Goal: Task Accomplishment & Management: Use online tool/utility

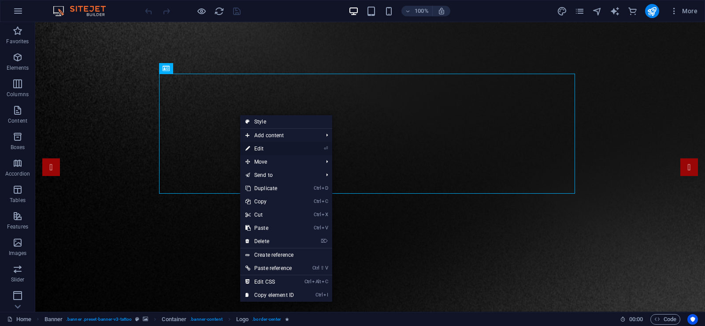
click at [296, 143] on link "⏎ Edit" at bounding box center [269, 148] width 59 height 13
select select "px"
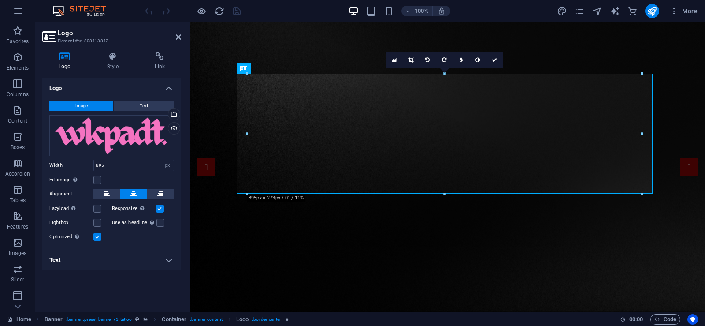
drag, startPoint x: 168, startPoint y: 263, endPoint x: 339, endPoint y: 156, distance: 202.0
click at [168, 263] on h4 "Text" at bounding box center [111, 259] width 139 height 21
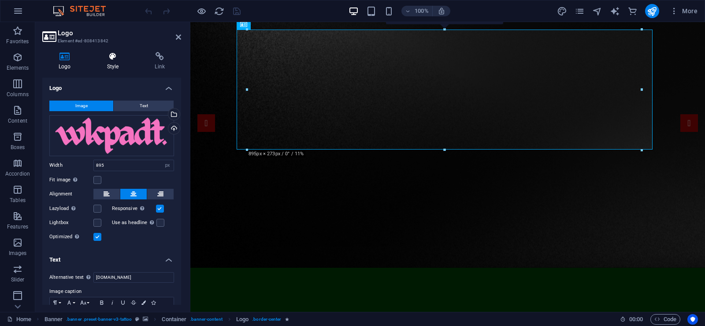
click at [108, 56] on icon at bounding box center [113, 56] width 44 height 9
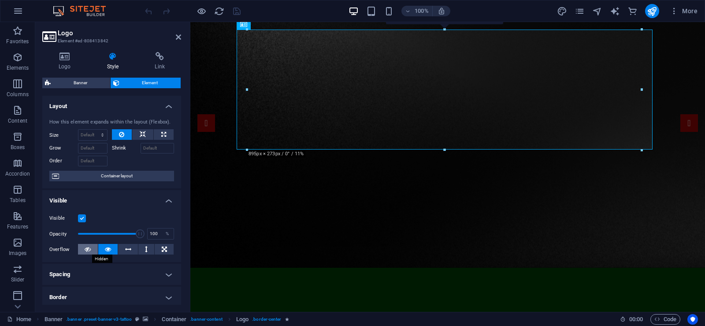
click at [85, 249] on icon at bounding box center [88, 249] width 6 height 11
click at [105, 251] on icon at bounding box center [108, 249] width 6 height 11
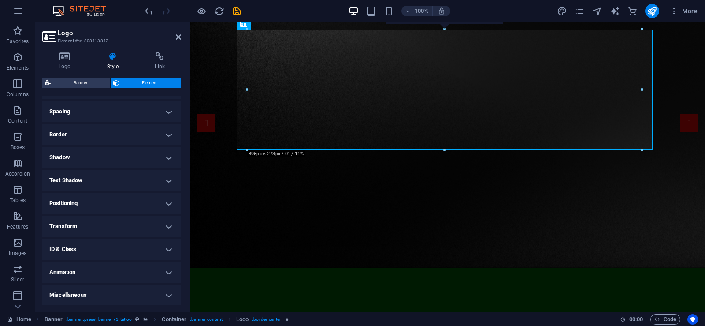
scroll to position [163, 0]
click at [104, 115] on h4 "Spacing" at bounding box center [111, 110] width 139 height 21
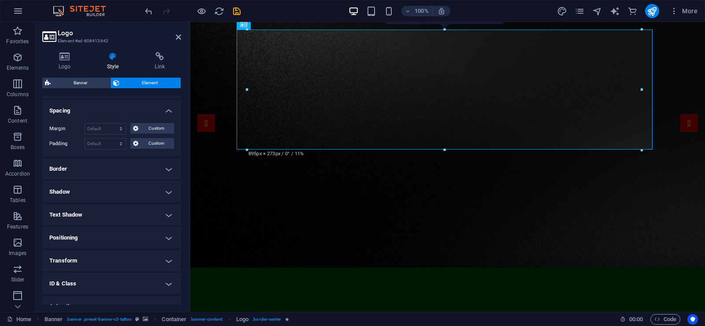
click at [104, 115] on h4 "Spacing" at bounding box center [111, 108] width 139 height 16
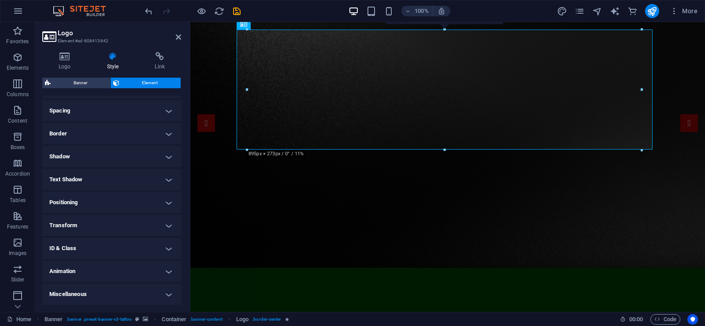
click at [99, 132] on h4 "Border" at bounding box center [111, 133] width 139 height 21
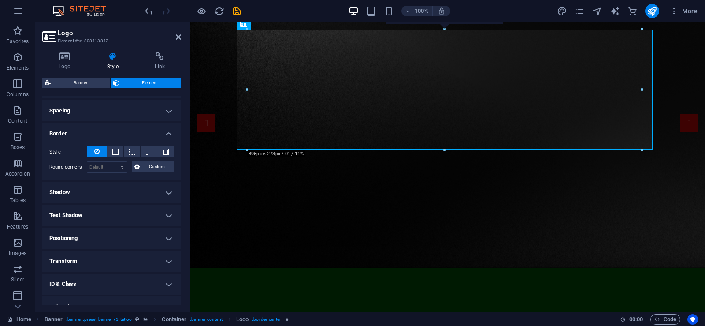
click at [99, 132] on h4 "Border" at bounding box center [111, 131] width 139 height 16
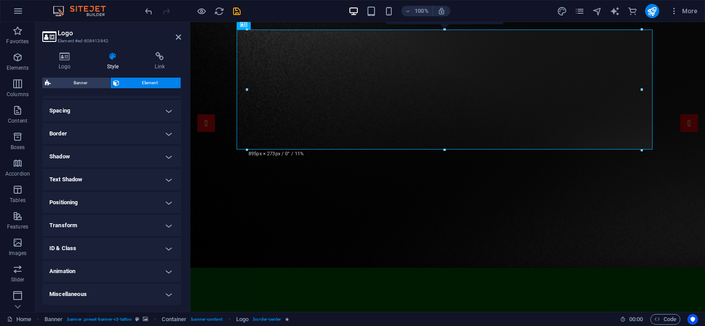
click at [82, 159] on h4 "Shadow" at bounding box center [111, 156] width 139 height 21
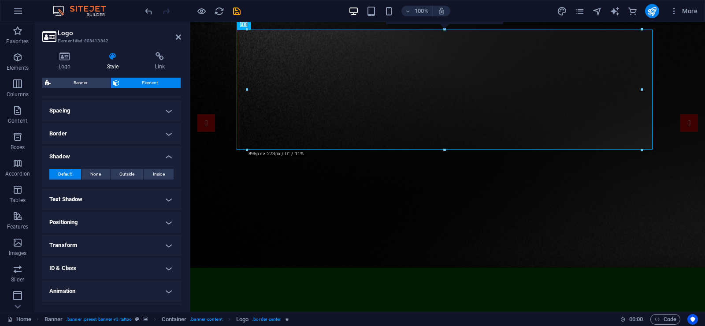
click at [82, 159] on h4 "Shadow" at bounding box center [111, 154] width 139 height 16
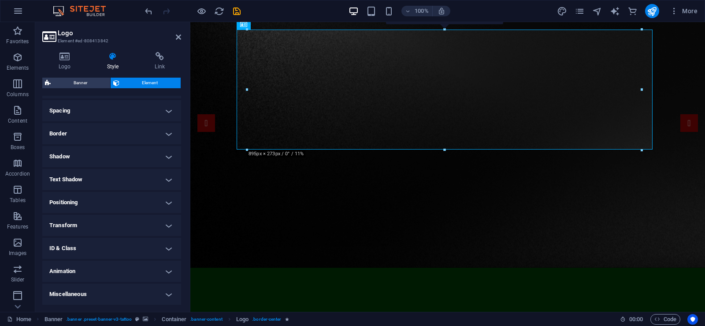
click at [79, 182] on h4 "Text Shadow" at bounding box center [111, 179] width 139 height 21
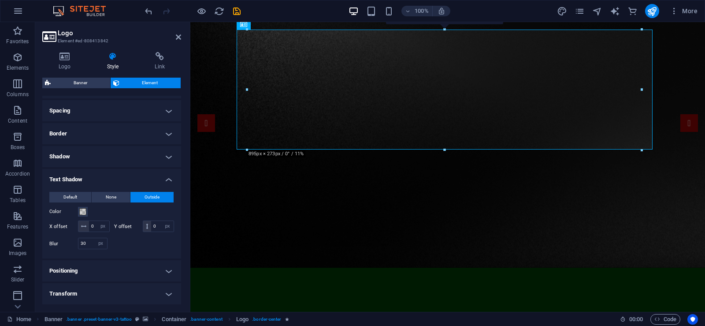
click at [79, 182] on h4 "Text Shadow" at bounding box center [111, 177] width 139 height 16
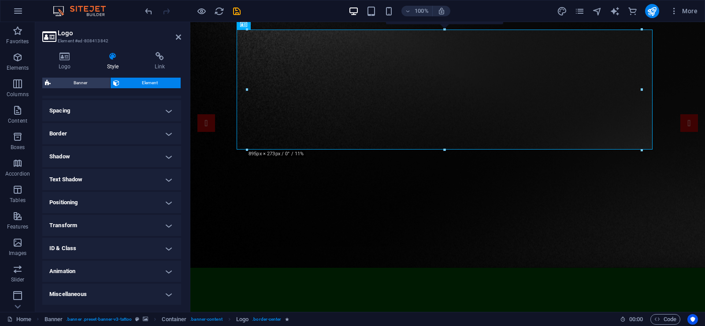
click at [94, 201] on h4 "Positioning" at bounding box center [111, 202] width 139 height 21
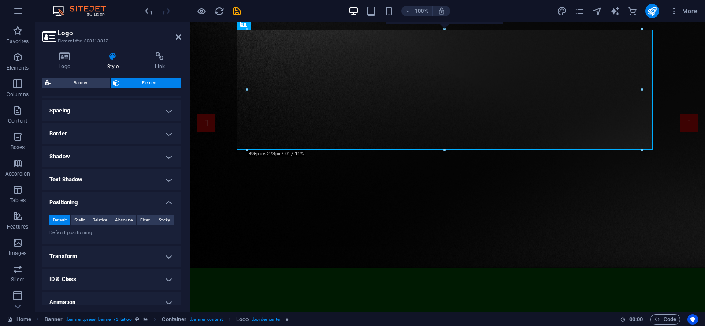
click at [97, 200] on h4 "Positioning" at bounding box center [111, 200] width 139 height 16
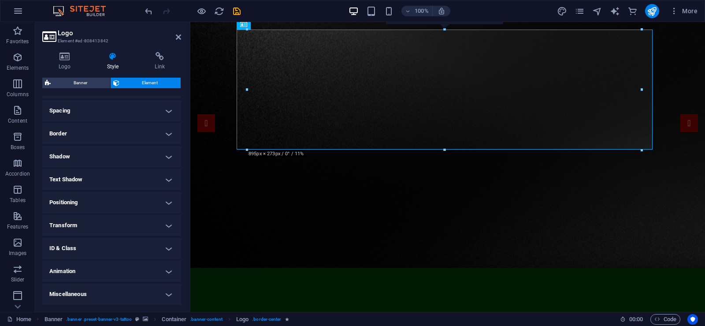
click at [94, 225] on h4 "Transform" at bounding box center [111, 225] width 139 height 21
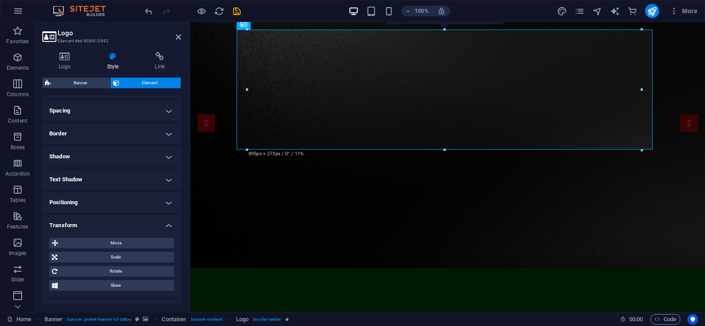
click at [94, 225] on h4 "Transform" at bounding box center [111, 223] width 139 height 16
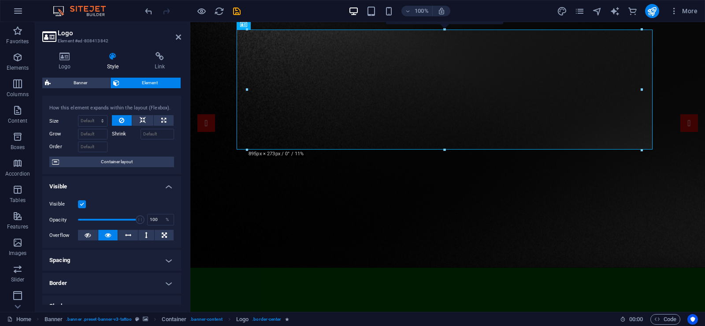
scroll to position [0, 0]
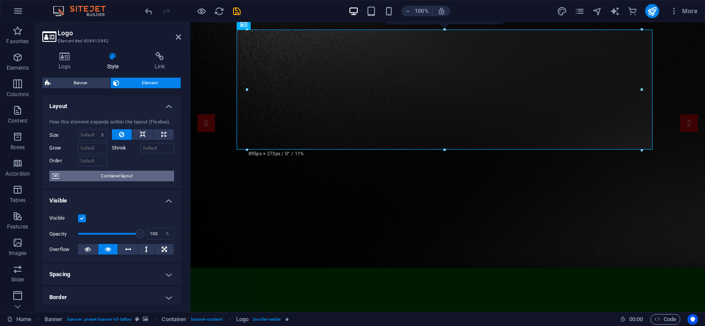
click at [112, 178] on span "Container layout" at bounding box center [117, 175] width 110 height 11
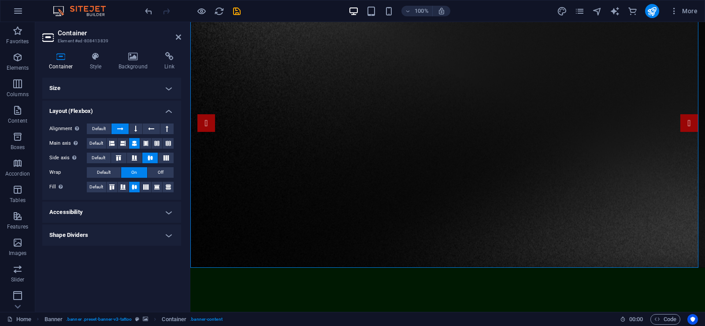
click at [90, 231] on h4 "Shape Dividers" at bounding box center [111, 234] width 139 height 21
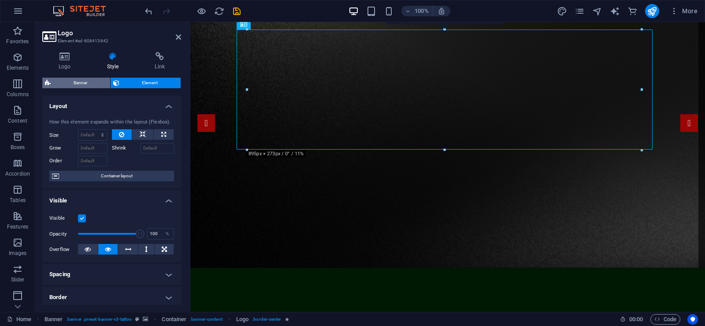
click at [91, 87] on span "Banner" at bounding box center [80, 83] width 54 height 11
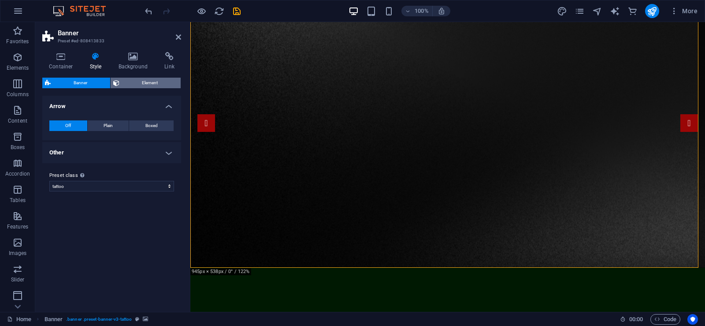
click at [131, 84] on span "Element" at bounding box center [150, 83] width 56 height 11
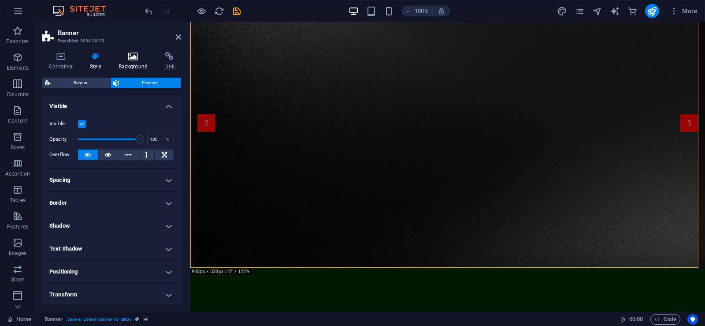
click at [133, 66] on h4 "Background" at bounding box center [135, 61] width 46 height 19
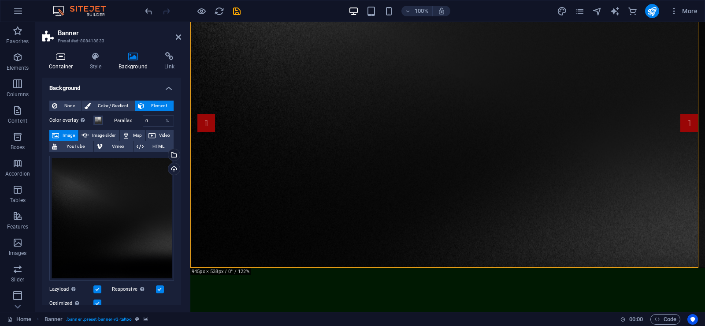
click at [66, 63] on h4 "Container" at bounding box center [62, 61] width 41 height 19
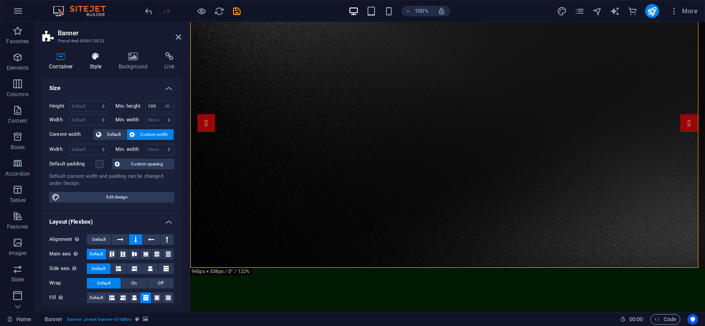
click at [103, 60] on icon at bounding box center [95, 56] width 25 height 9
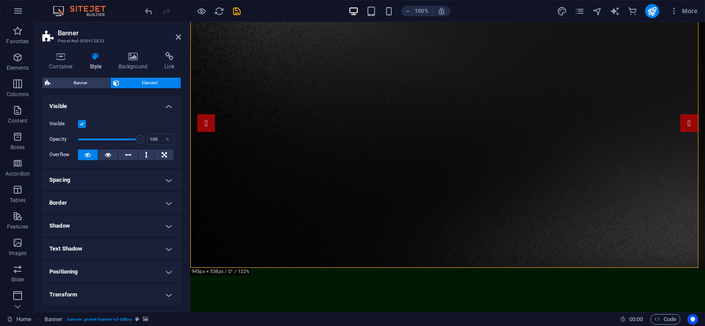
click at [84, 125] on label at bounding box center [82, 124] width 8 height 8
click at [0, 0] on input "Visible" at bounding box center [0, 0] width 0 height 0
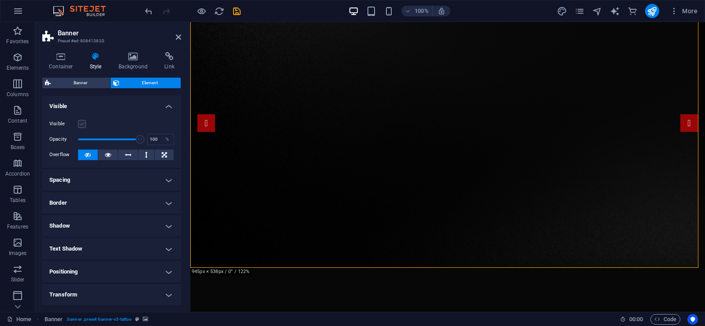
click at [84, 125] on label at bounding box center [82, 124] width 8 height 8
click at [0, 0] on input "Visible" at bounding box center [0, 0] width 0 height 0
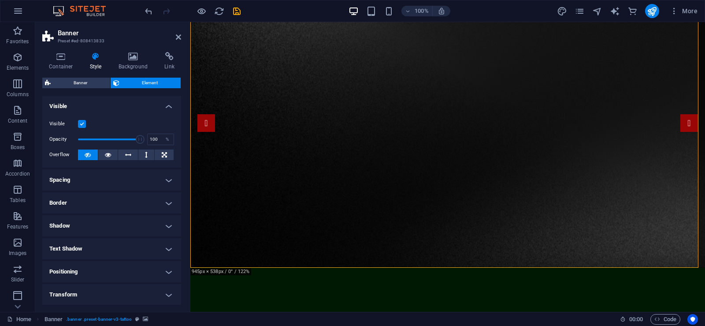
click at [84, 125] on label at bounding box center [82, 124] width 8 height 8
click at [0, 0] on input "Visible" at bounding box center [0, 0] width 0 height 0
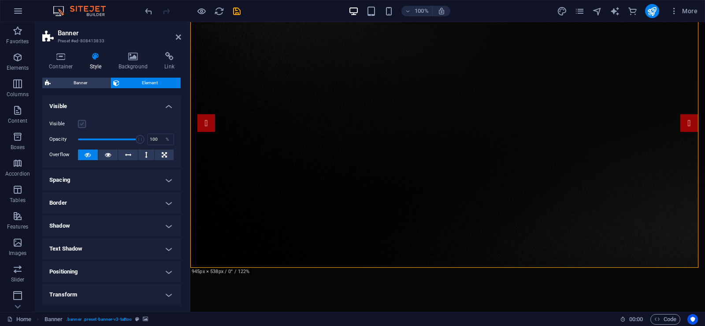
click at [84, 125] on label at bounding box center [82, 124] width 8 height 8
click at [0, 0] on input "Visible" at bounding box center [0, 0] width 0 height 0
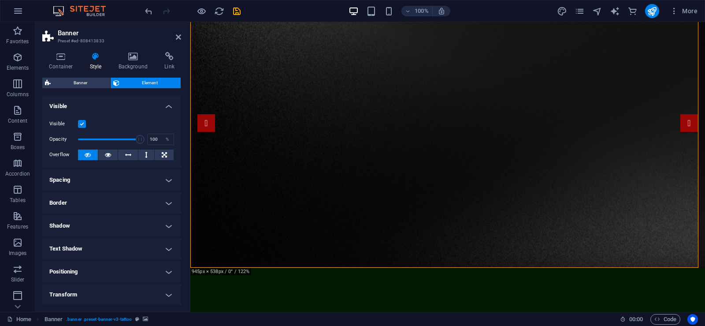
click at [84, 125] on label at bounding box center [82, 124] width 8 height 8
click at [0, 0] on input "Visible" at bounding box center [0, 0] width 0 height 0
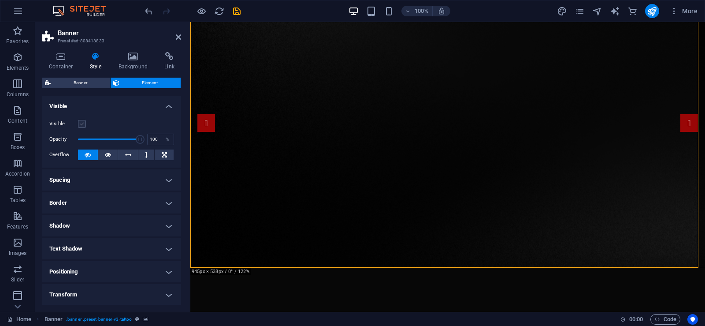
click at [84, 125] on label at bounding box center [82, 124] width 8 height 8
click at [0, 0] on input "Visible" at bounding box center [0, 0] width 0 height 0
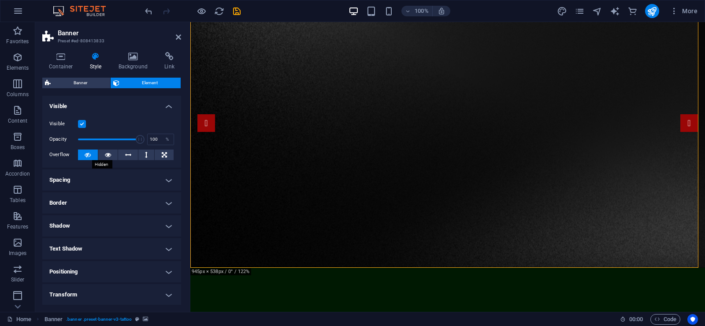
click at [90, 154] on icon at bounding box center [88, 154] width 6 height 11
click at [107, 155] on icon at bounding box center [108, 154] width 6 height 11
click at [93, 155] on button at bounding box center [88, 154] width 20 height 11
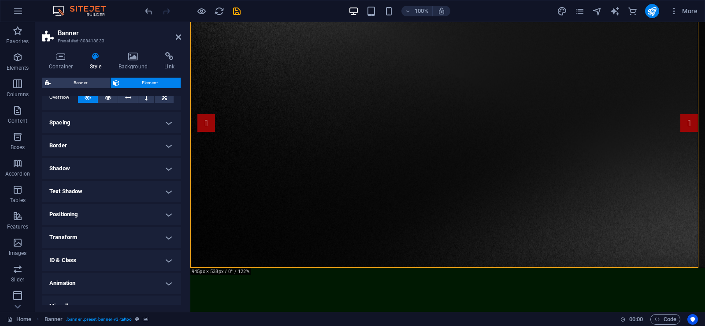
scroll to position [69, 0]
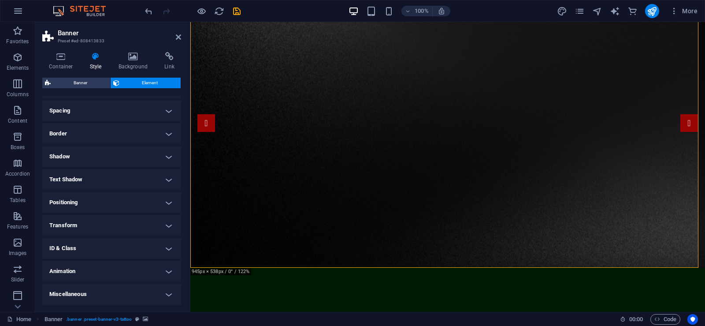
click at [136, 287] on h4 "Miscellaneous" at bounding box center [111, 293] width 139 height 21
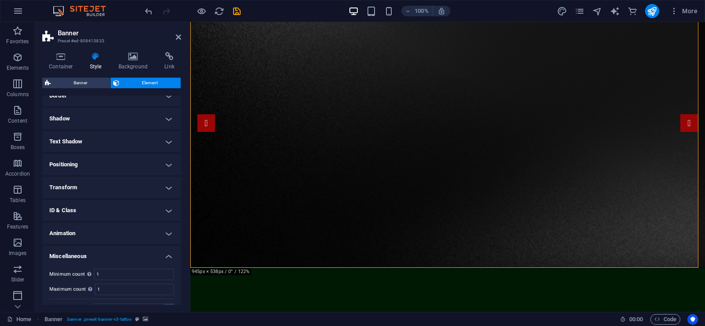
scroll to position [124, 0]
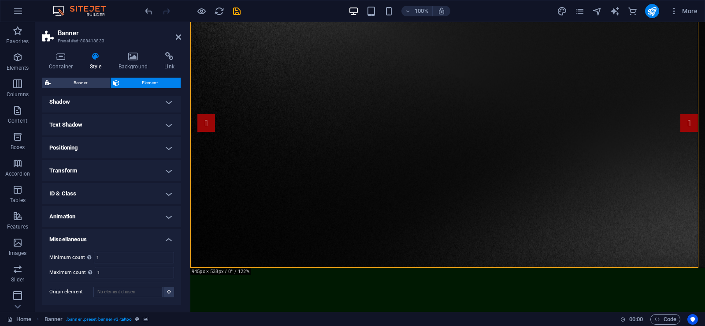
click at [133, 218] on h4 "Animation" at bounding box center [111, 216] width 139 height 21
click at [123, 185] on h4 "ID & Class" at bounding box center [111, 193] width 139 height 21
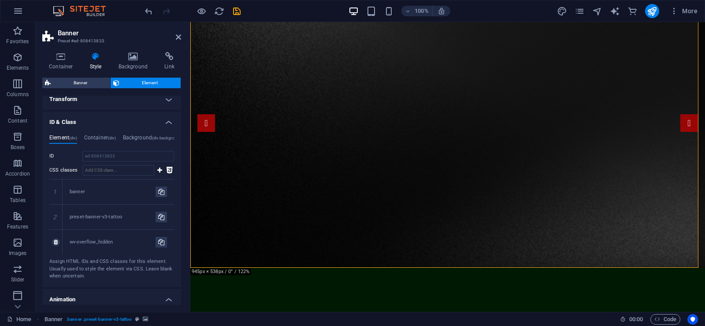
scroll to position [212, 0]
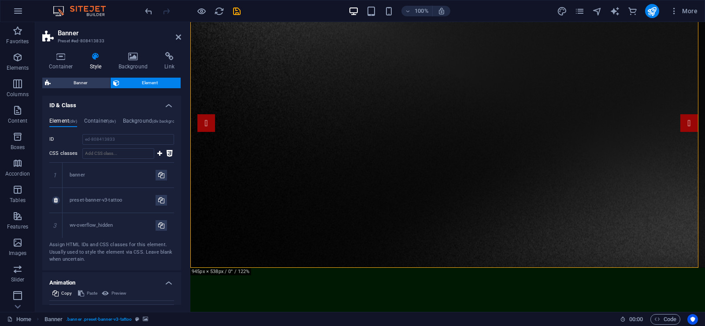
click at [84, 202] on div "preset-banner-v3-tattoo" at bounding box center [113, 199] width 86 height 7
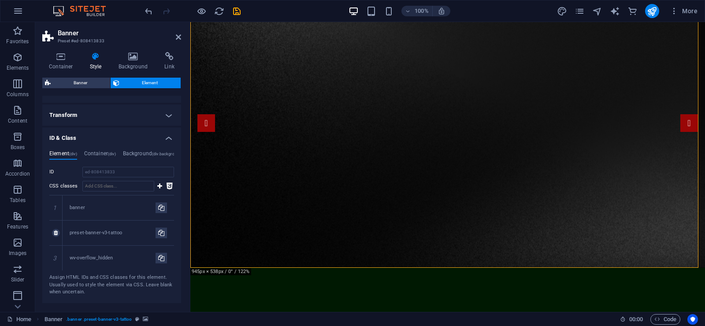
scroll to position [168, 0]
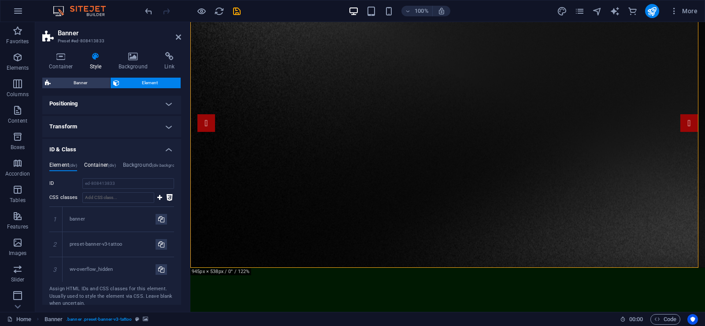
click at [104, 165] on h4 "Container (div)" at bounding box center [100, 167] width 32 height 10
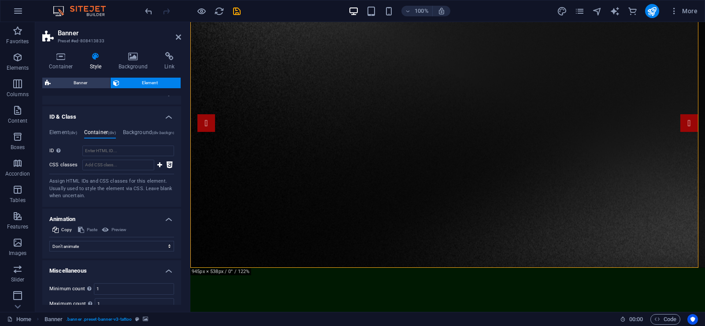
scroll to position [212, 0]
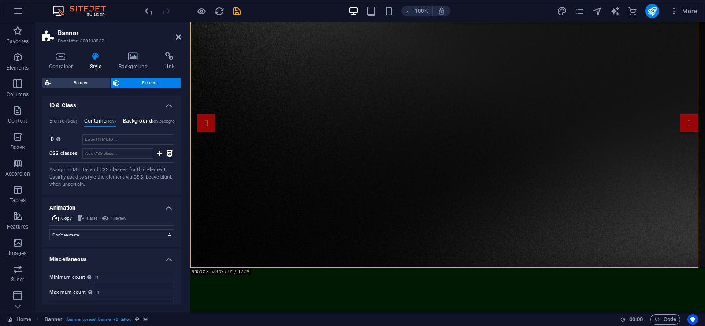
click at [147, 121] on h4 "Background (div.background)" at bounding box center [153, 123] width 60 height 10
click at [108, 121] on h4 "Container (div)" at bounding box center [100, 123] width 32 height 10
click at [128, 122] on h4 "Background (div.background)" at bounding box center [153, 123] width 60 height 10
click at [69, 123] on h4 "Element (div)" at bounding box center [63, 123] width 28 height 10
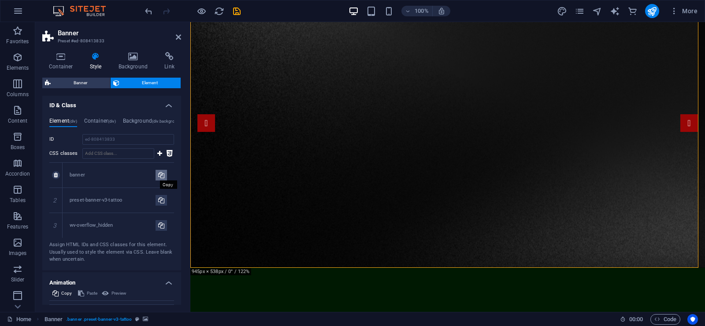
click at [161, 177] on icon at bounding box center [161, 175] width 6 height 11
type input "banner"
click at [56, 228] on link at bounding box center [56, 225] width 8 height 8
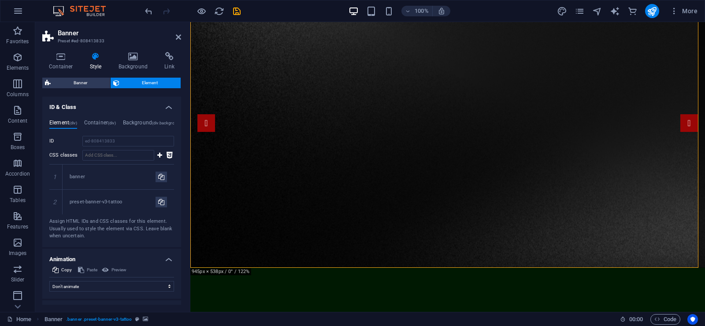
scroll to position [124, 0]
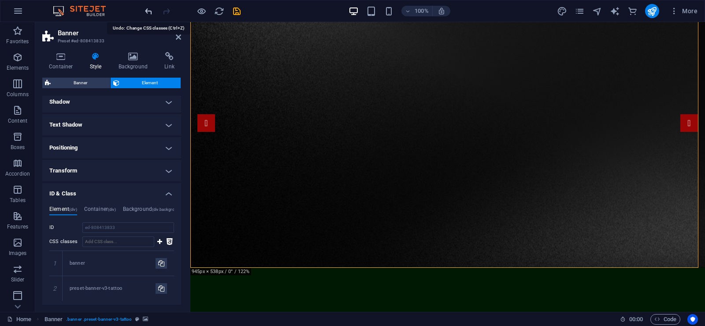
click at [146, 14] on icon "undo" at bounding box center [149, 11] width 10 height 10
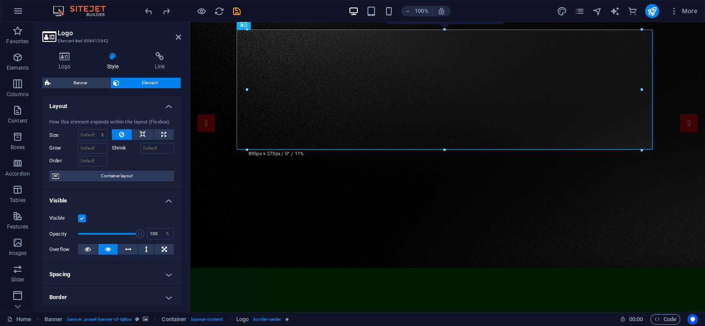
click at [435, 148] on div at bounding box center [444, 149] width 394 height 3
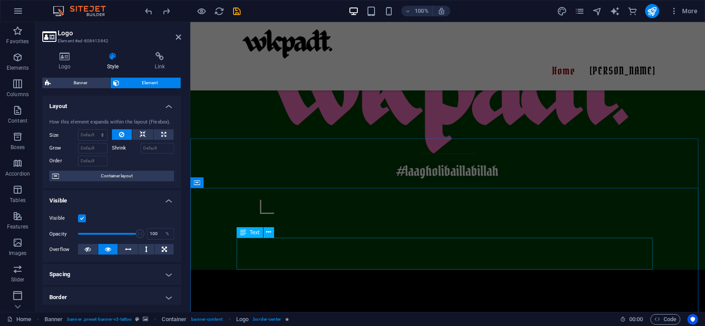
scroll to position [352, 0]
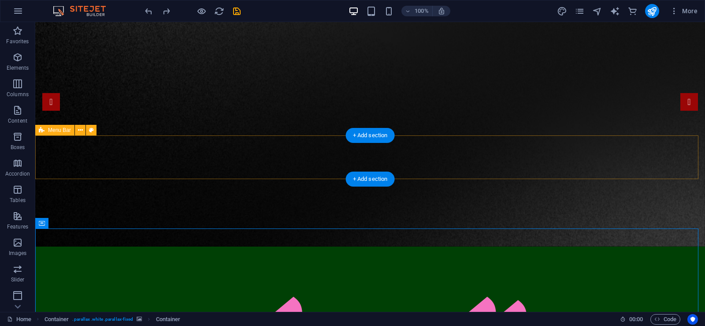
scroll to position [0, 0]
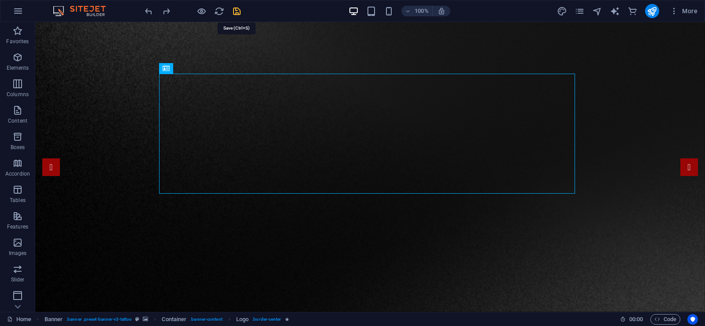
click at [241, 8] on icon "save" at bounding box center [237, 11] width 10 height 10
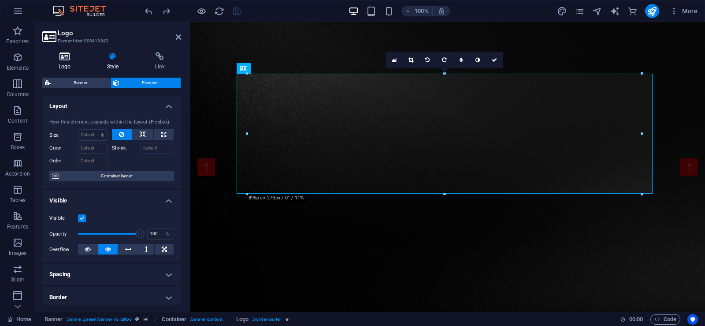
click at [76, 63] on h4 "Logo" at bounding box center [66, 61] width 48 height 19
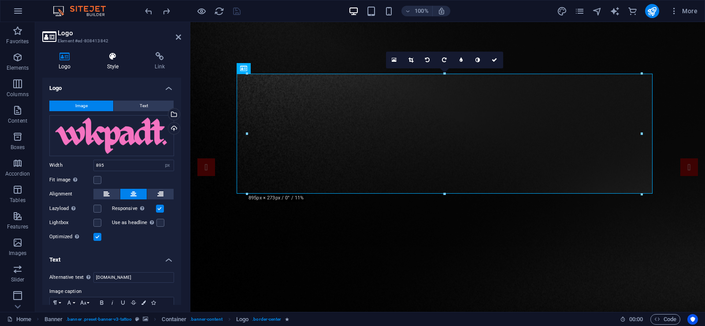
click at [128, 63] on h4 "Style" at bounding box center [115, 61] width 48 height 19
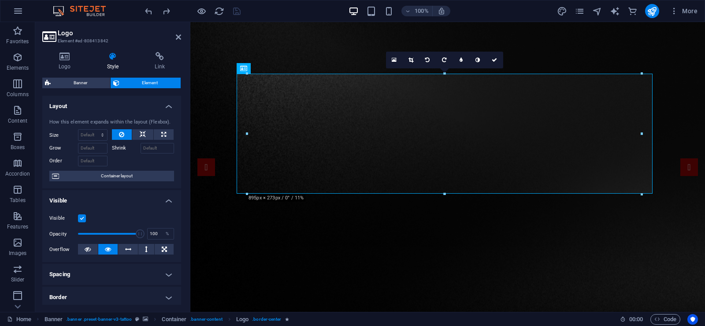
click at [642, 136] on div at bounding box center [641, 134] width 3 height 120
click at [458, 195] on div at bounding box center [444, 194] width 394 height 3
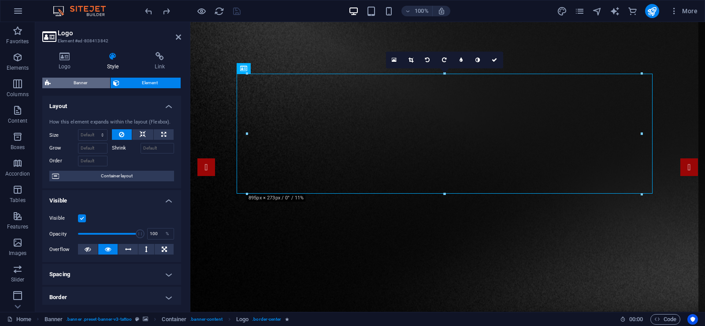
click at [92, 78] on span "Banner" at bounding box center [80, 83] width 54 height 11
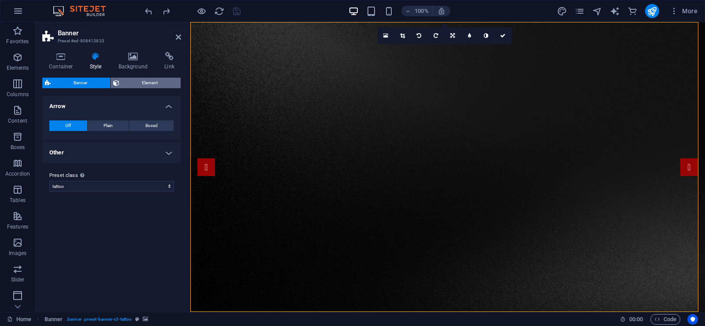
click at [129, 84] on span "Element" at bounding box center [150, 83] width 56 height 11
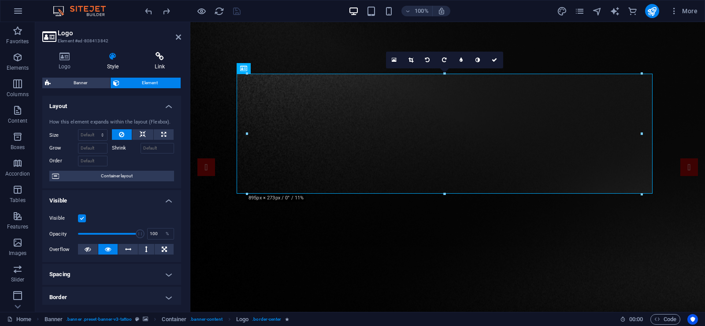
click at [153, 61] on h4 "Link" at bounding box center [159, 61] width 43 height 19
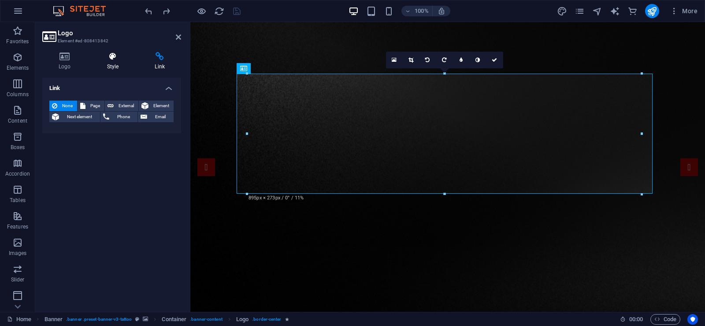
click at [120, 63] on h4 "Style" at bounding box center [115, 61] width 48 height 19
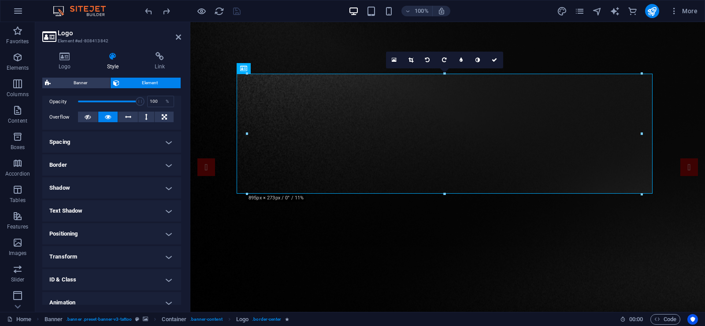
scroll to position [163, 0]
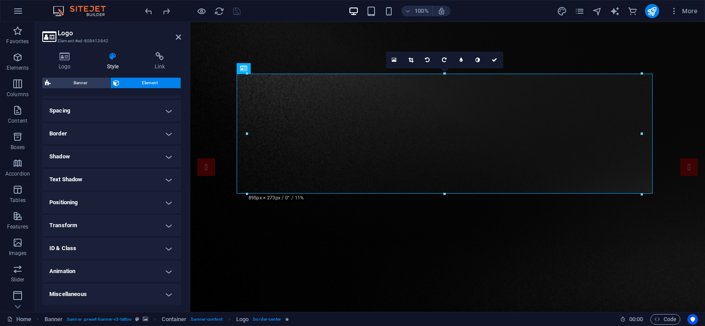
click at [116, 296] on h4 "Miscellaneous" at bounding box center [111, 293] width 139 height 21
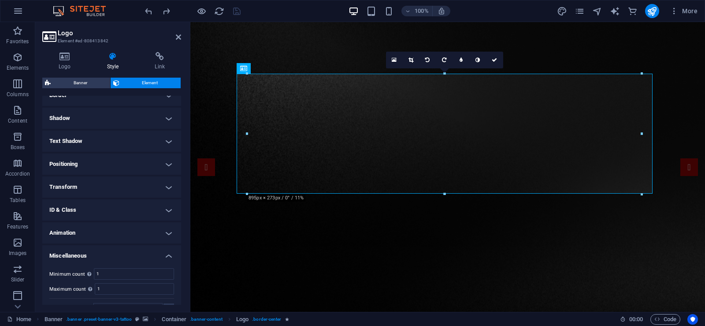
scroll to position [218, 0]
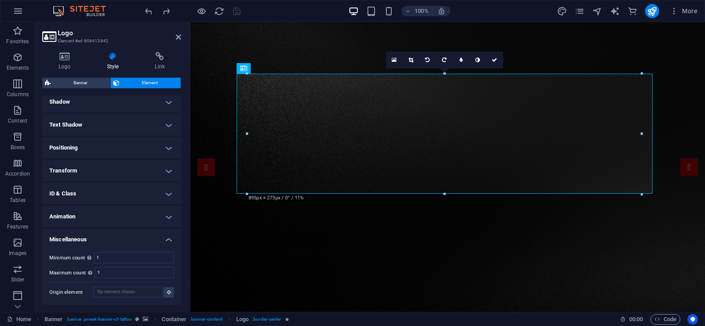
click at [123, 237] on h4 "Miscellaneous" at bounding box center [111, 237] width 139 height 16
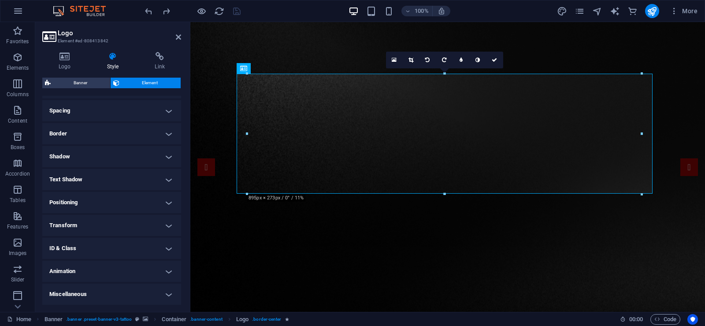
scroll to position [0, 0]
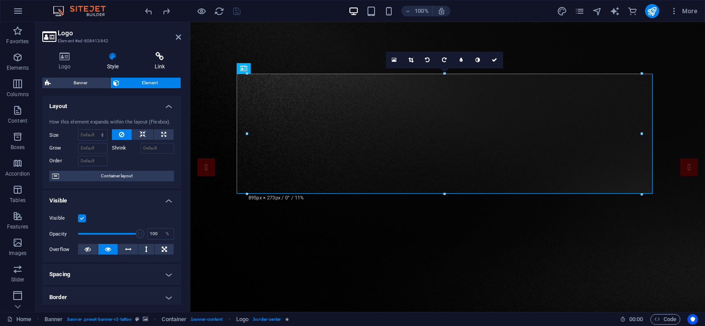
click at [157, 59] on icon at bounding box center [159, 56] width 43 height 9
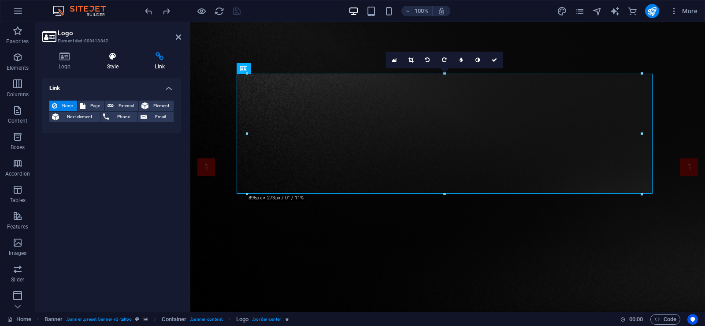
click at [121, 56] on icon at bounding box center [113, 56] width 44 height 9
